Goal: Obtain resource: Download file/media

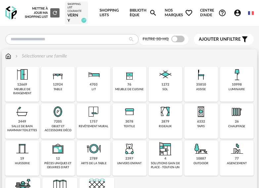
click at [199, 79] on img at bounding box center [201, 75] width 16 height 16
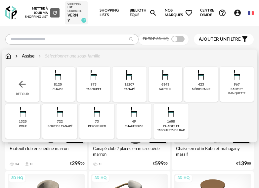
click at [162, 116] on div "1608 [PERSON_NAME] et tabourets de bar" at bounding box center [171, 121] width 35 height 35
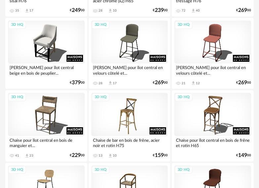
scroll to position [298, 0]
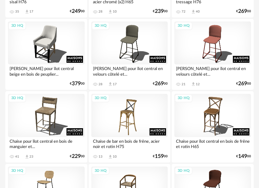
click at [146, 119] on div "3D HQ" at bounding box center [129, 115] width 77 height 43
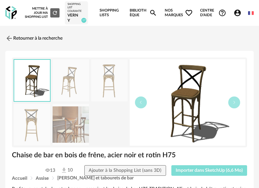
click at [209, 169] on span "Importer dans SketchUp (6,6 Mo)" at bounding box center [209, 170] width 67 height 5
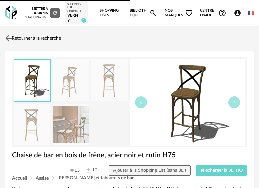
click at [25, 40] on link "Retourner à la recherche" at bounding box center [32, 38] width 57 height 15
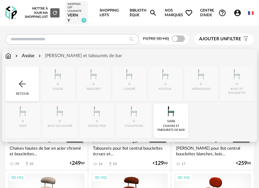
click at [7, 55] on img at bounding box center [8, 56] width 6 height 7
click at [9, 54] on img at bounding box center [8, 56] width 6 height 7
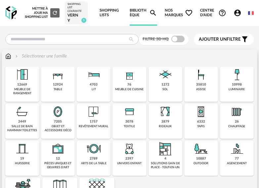
click at [240, 82] on img at bounding box center [237, 75] width 16 height 16
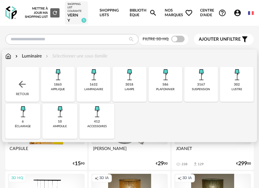
click at [174, 87] on div "586 plafonnier" at bounding box center [166, 84] width 34 height 35
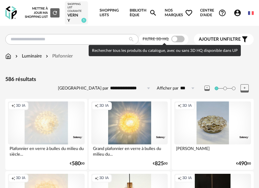
click at [181, 38] on span at bounding box center [177, 39] width 13 height 7
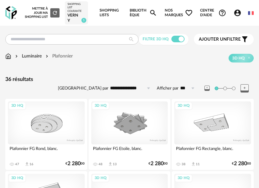
click at [38, 54] on div "Luminaire" at bounding box center [28, 56] width 28 height 7
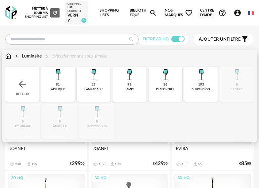
click at [195, 84] on div "193 suspension" at bounding box center [201, 84] width 34 height 35
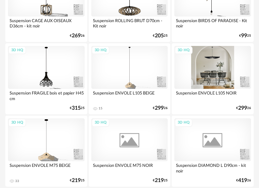
scroll to position [2469, 0]
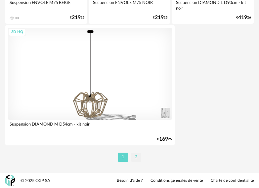
click at [135, 157] on li "2" at bounding box center [136, 157] width 10 height 9
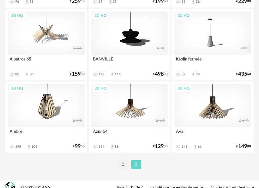
scroll to position [2202, 0]
